Goal: Information Seeking & Learning: Check status

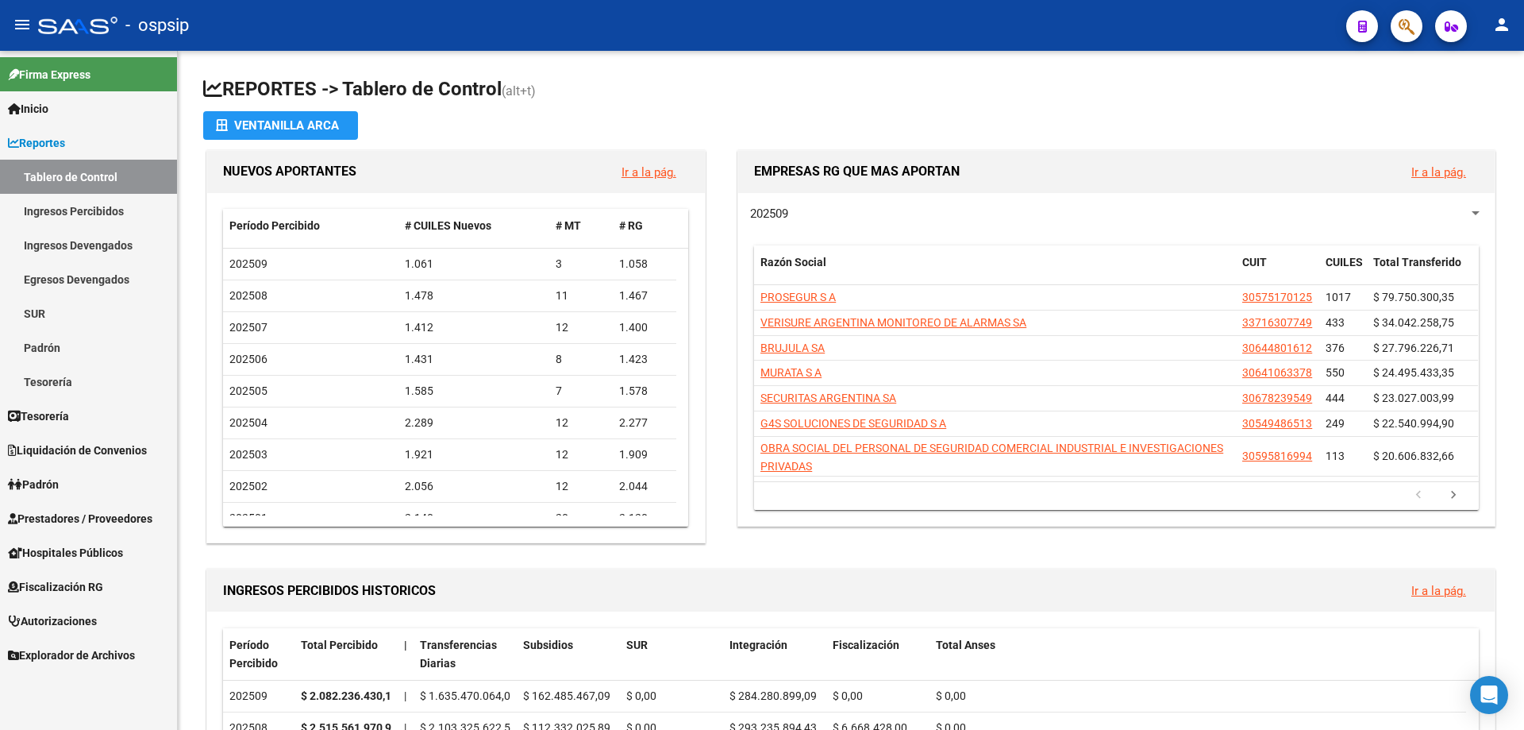
click at [51, 583] on span "Fiscalización RG" at bounding box center [55, 586] width 95 height 17
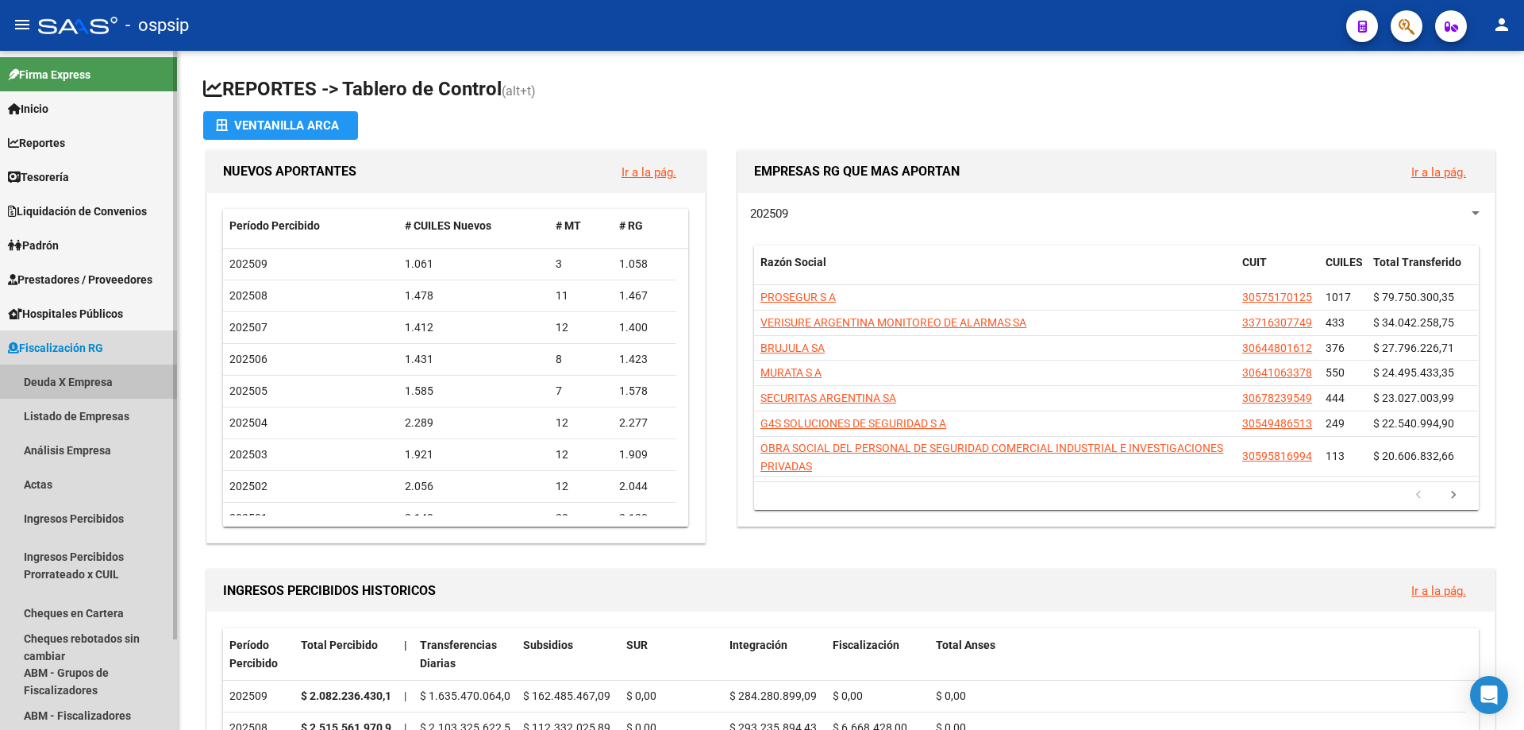
click at [44, 374] on link "Deuda X Empresa" at bounding box center [88, 381] width 177 height 34
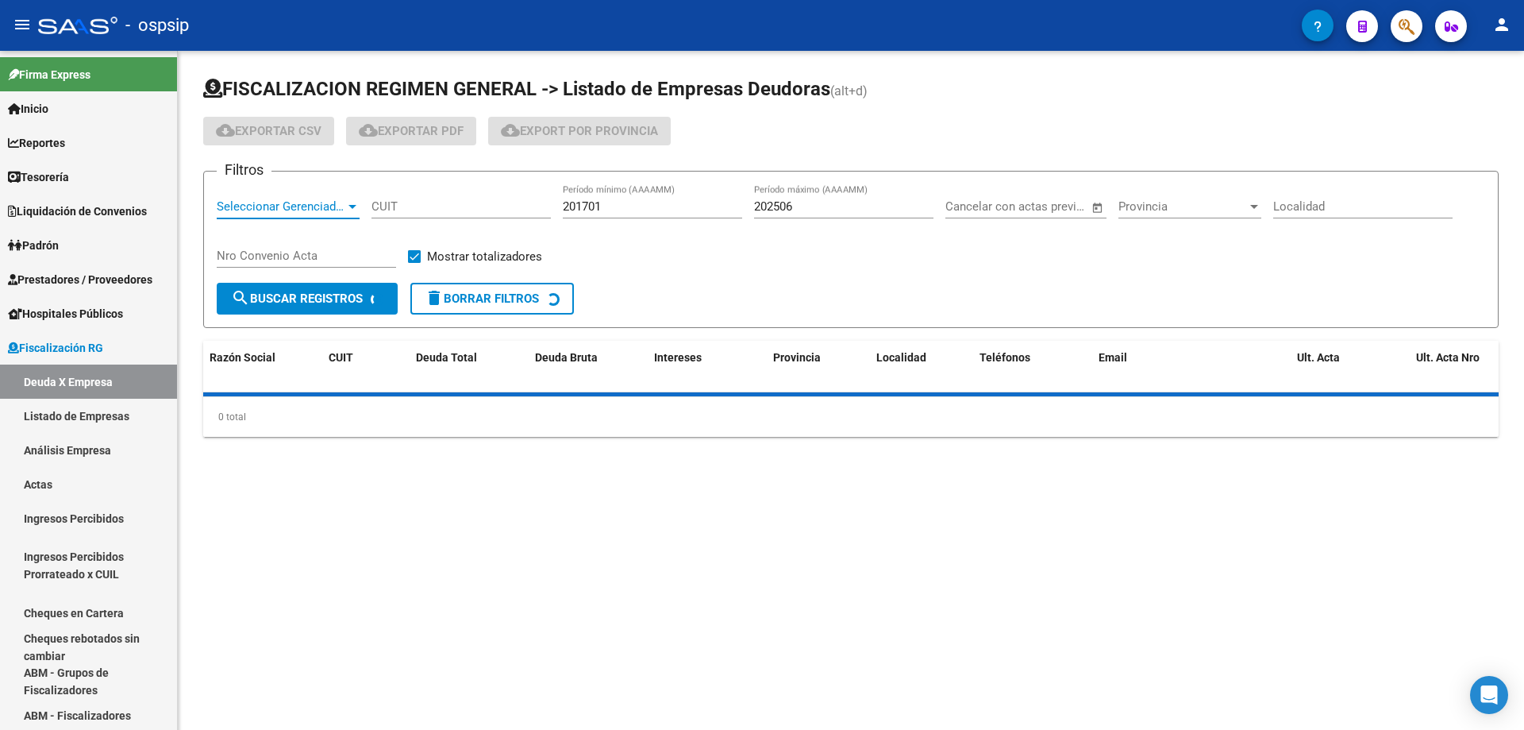
click at [269, 209] on span "Seleccionar Gerenciador" at bounding box center [281, 206] width 129 height 14
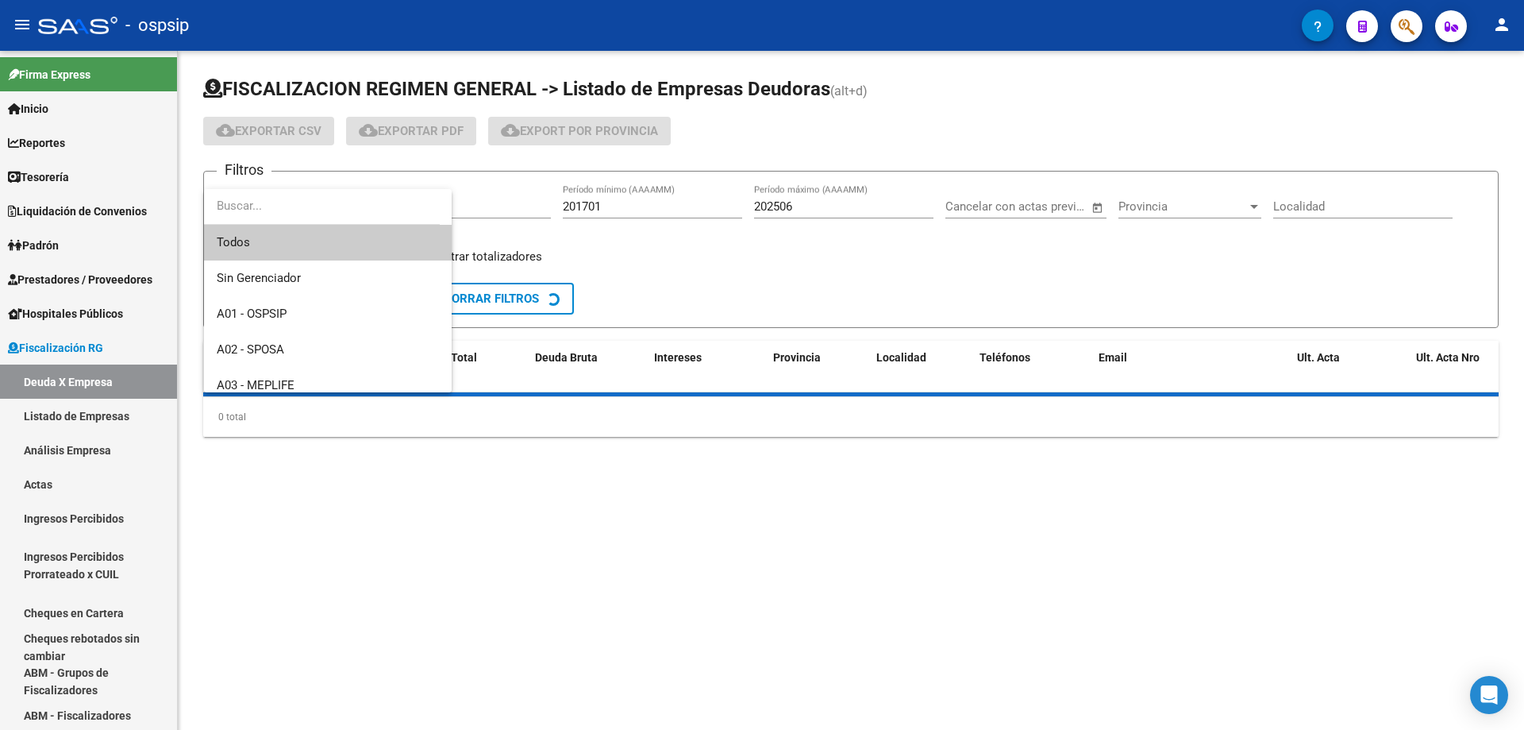
click at [269, 209] on input "dropdown search" at bounding box center [322, 206] width 236 height 36
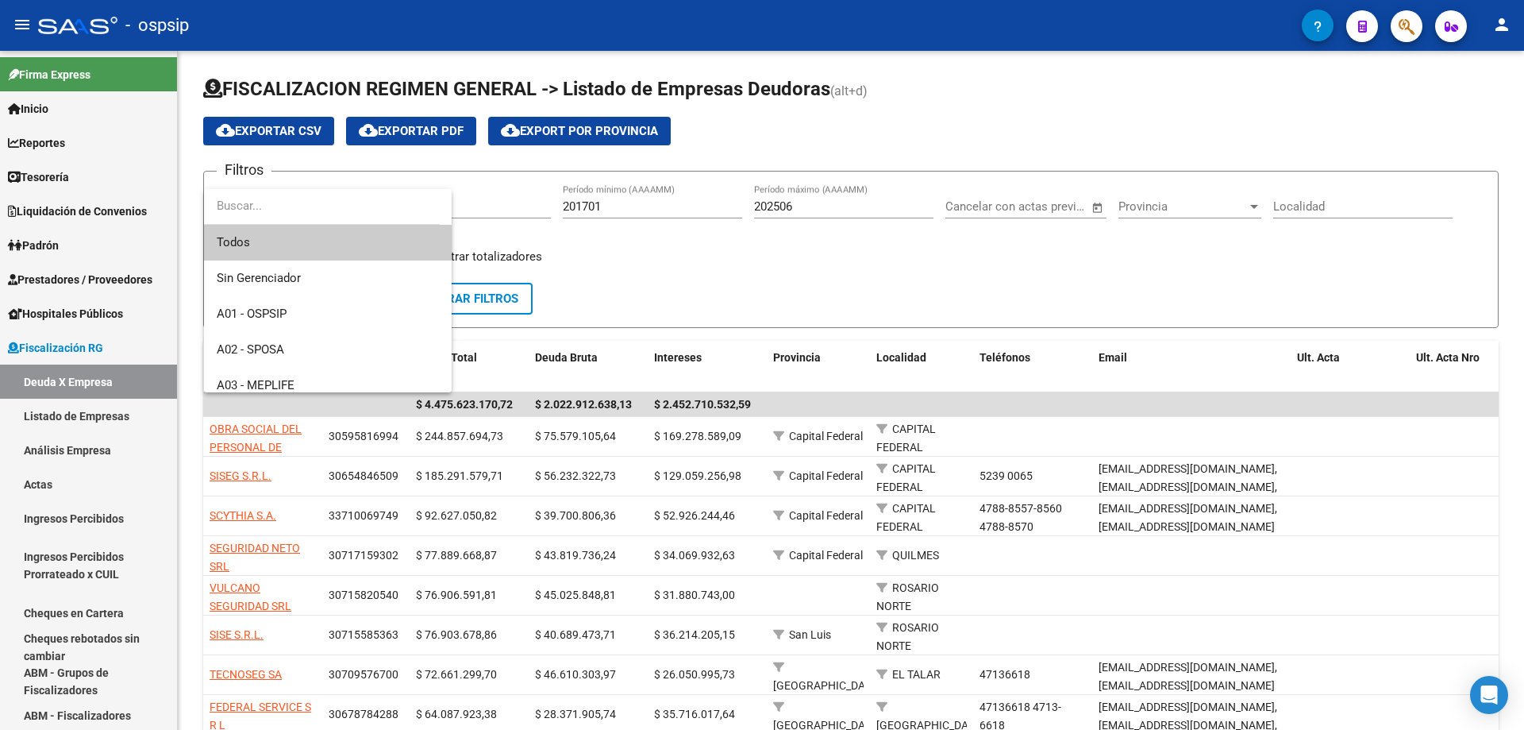
click at [478, 198] on div at bounding box center [762, 365] width 1524 height 730
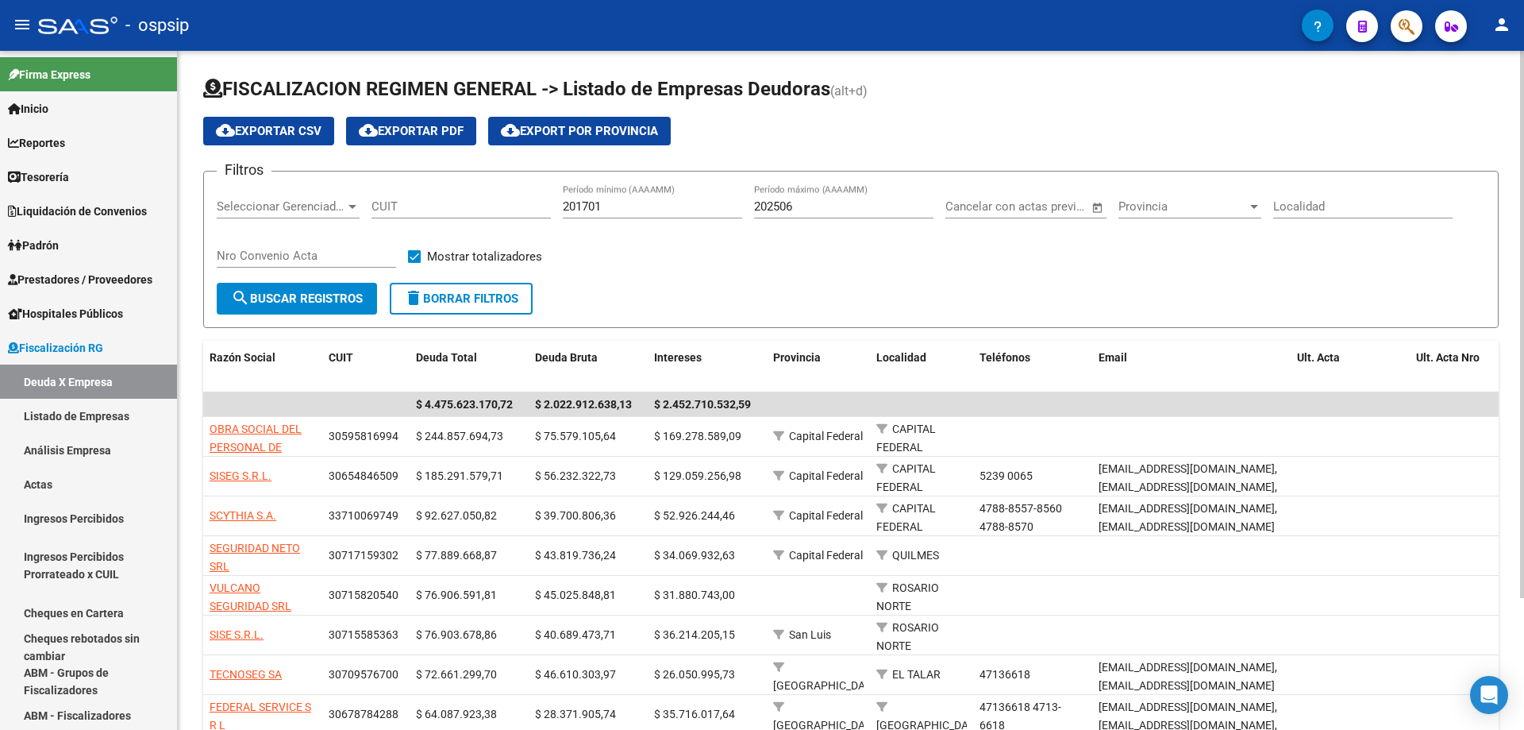
click at [476, 198] on div "CUIT" at bounding box center [461, 201] width 179 height 34
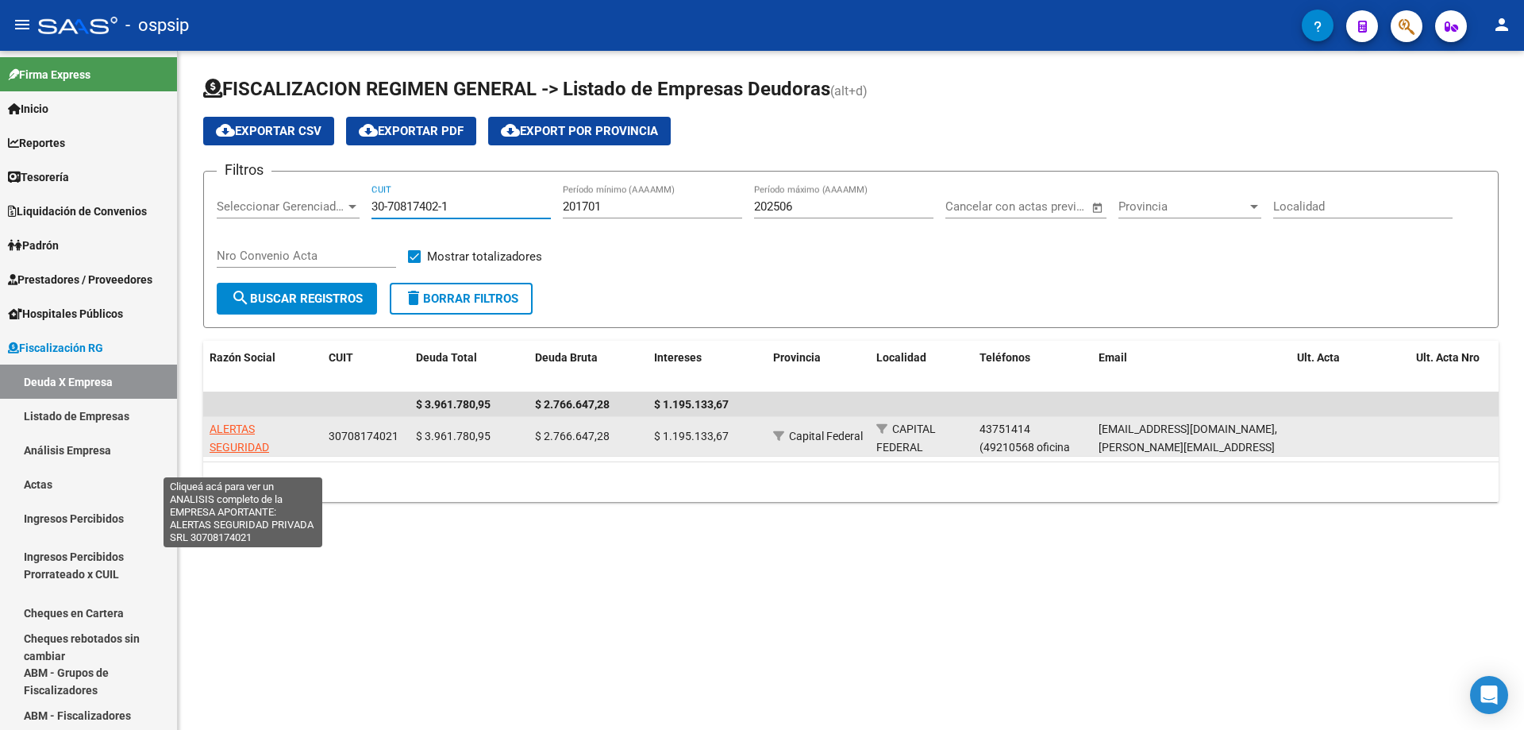
type input "30-70817402-1"
click at [237, 446] on span "ALERTAS SEGURIDAD PRIVADA SRL" at bounding box center [243, 446] width 67 height 49
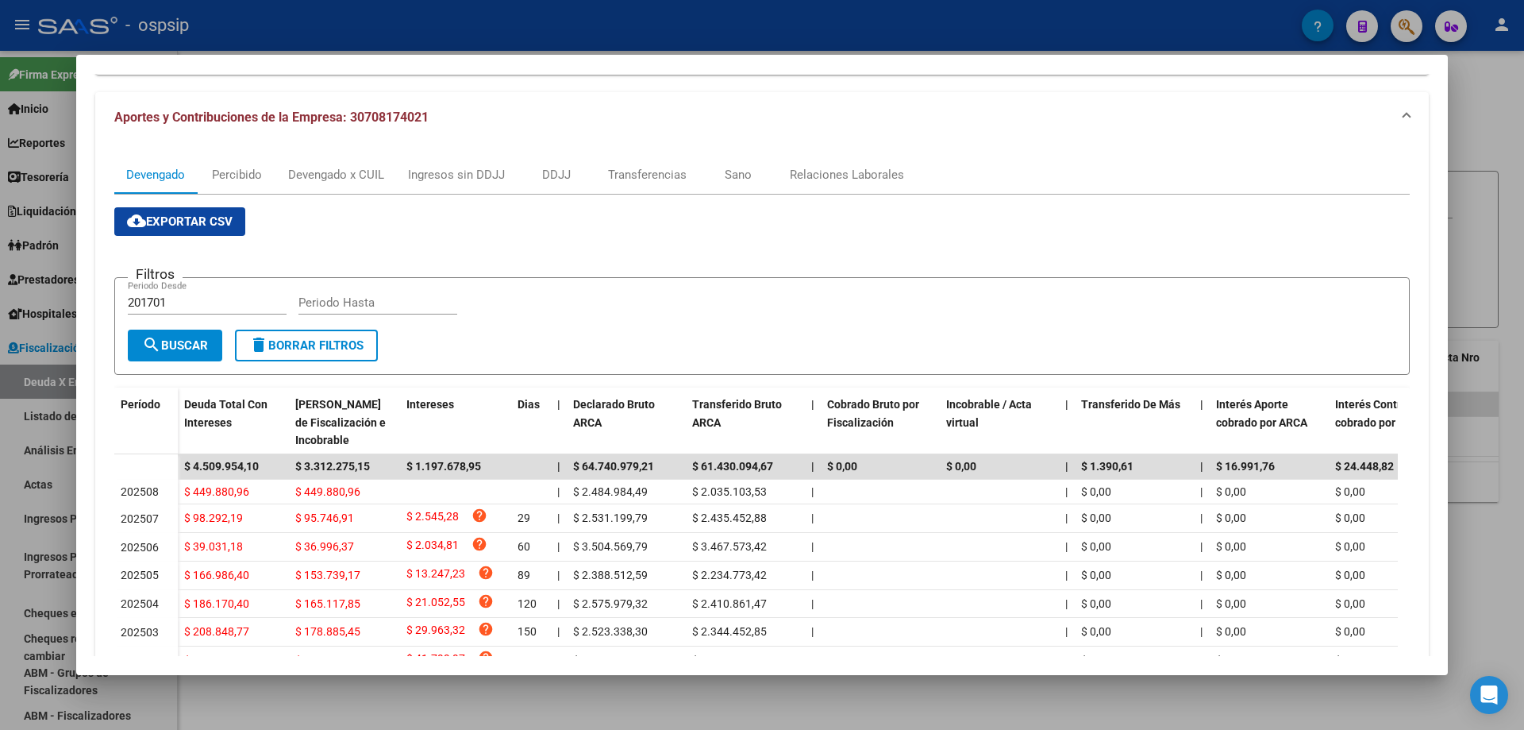
scroll to position [159, 0]
